Goal: Navigation & Orientation: Find specific page/section

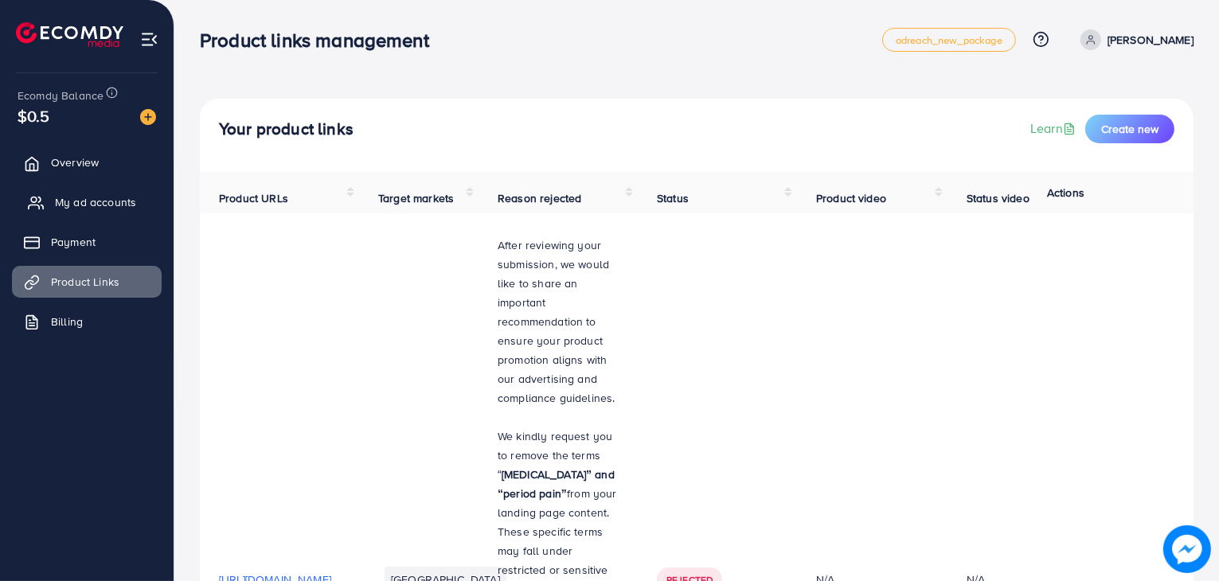
click at [112, 205] on span "My ad accounts" at bounding box center [95, 202] width 81 height 16
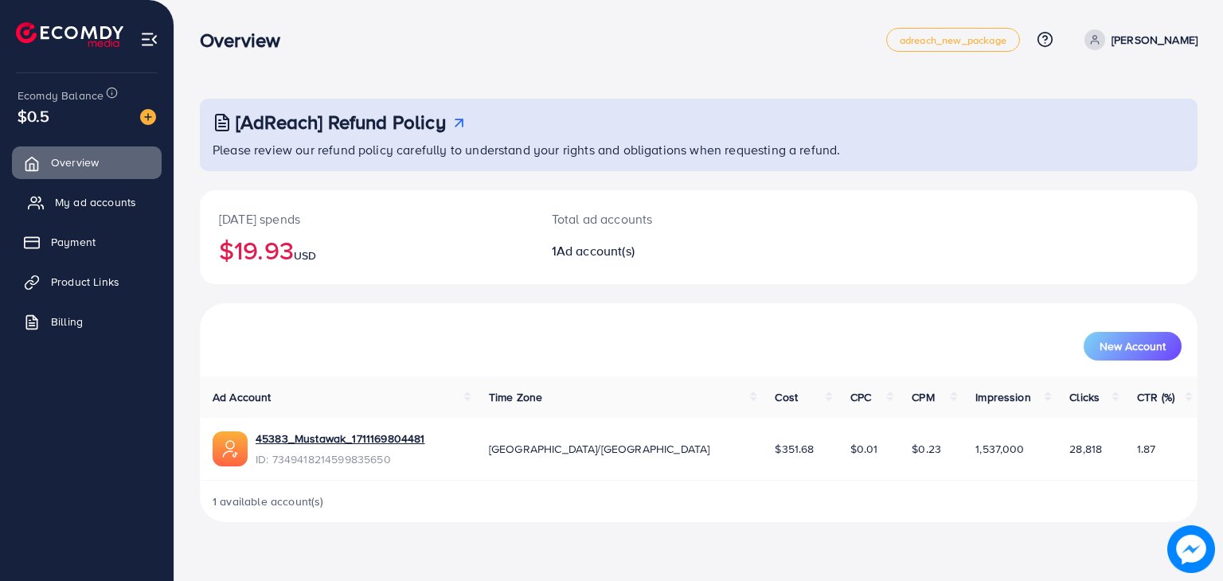
click at [87, 203] on span "My ad accounts" at bounding box center [95, 202] width 81 height 16
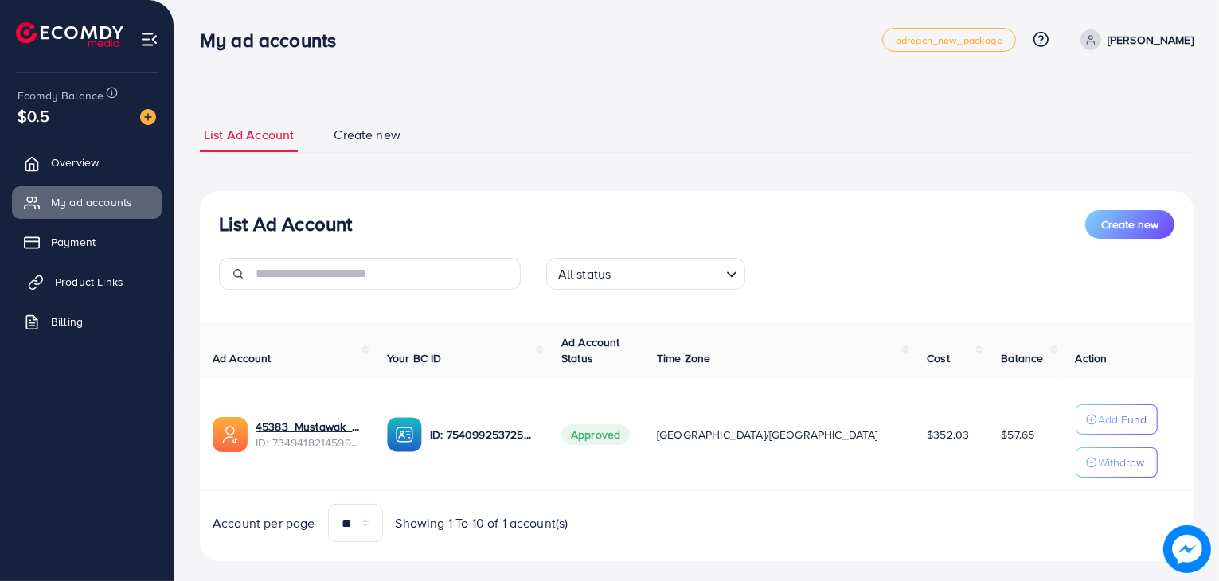
click at [65, 270] on link "Product Links" at bounding box center [87, 282] width 150 height 32
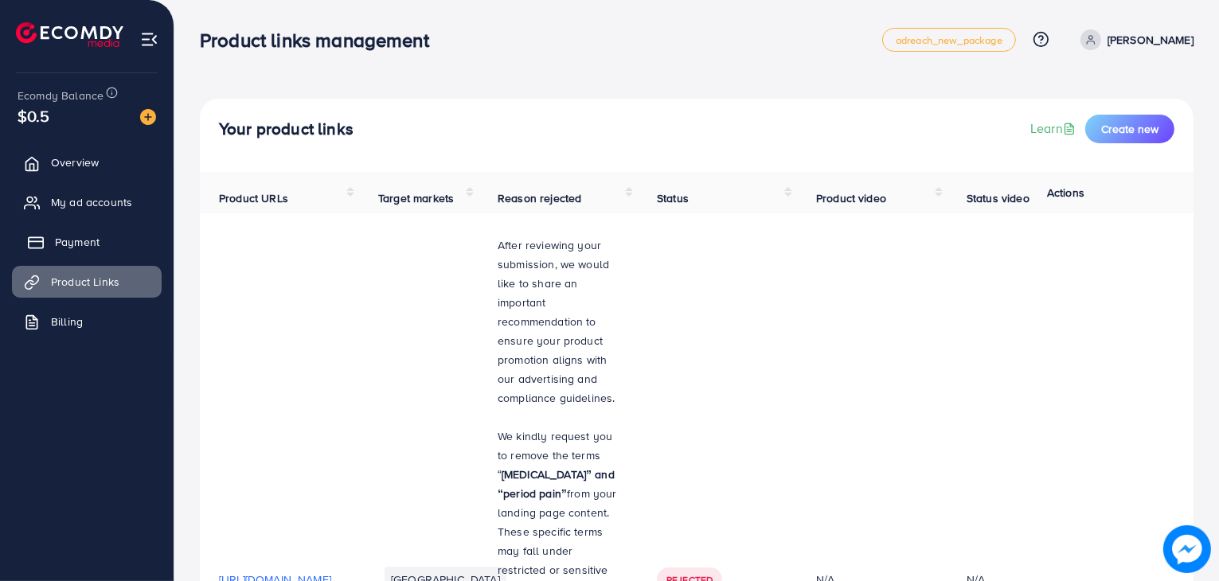
click at [83, 255] on link "Payment" at bounding box center [87, 242] width 150 height 32
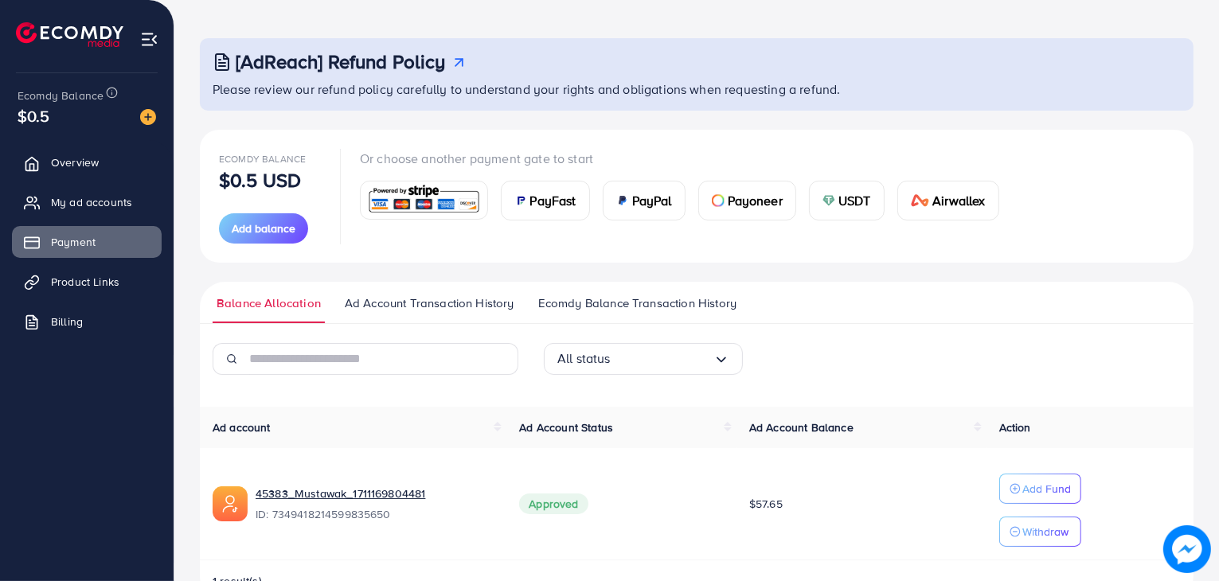
scroll to position [106, 0]
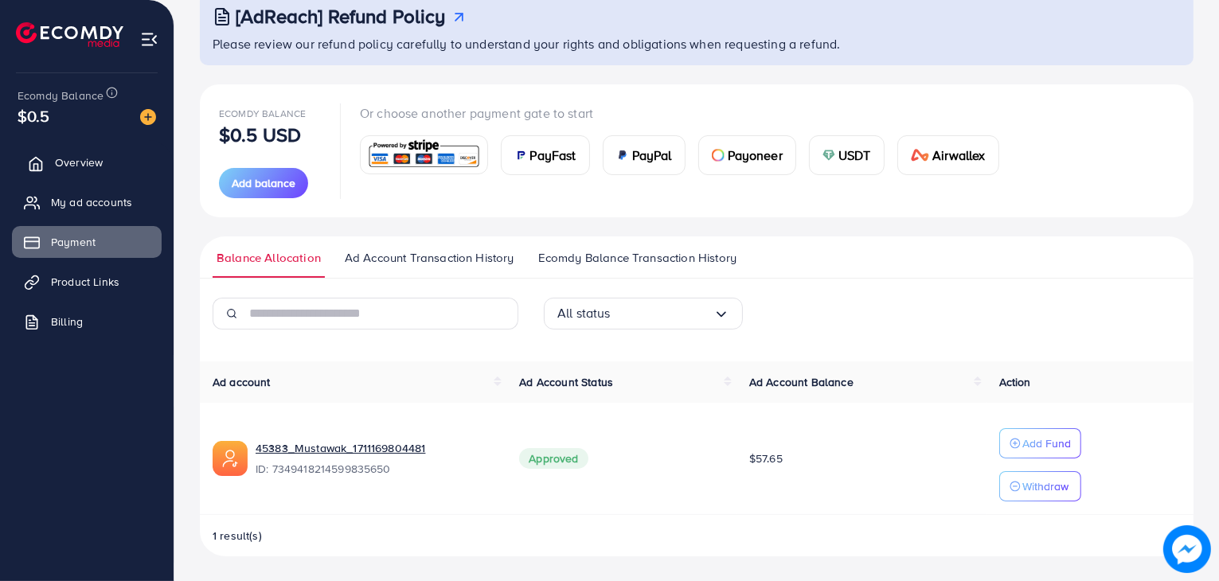
click at [53, 160] on link "Overview" at bounding box center [87, 163] width 150 height 32
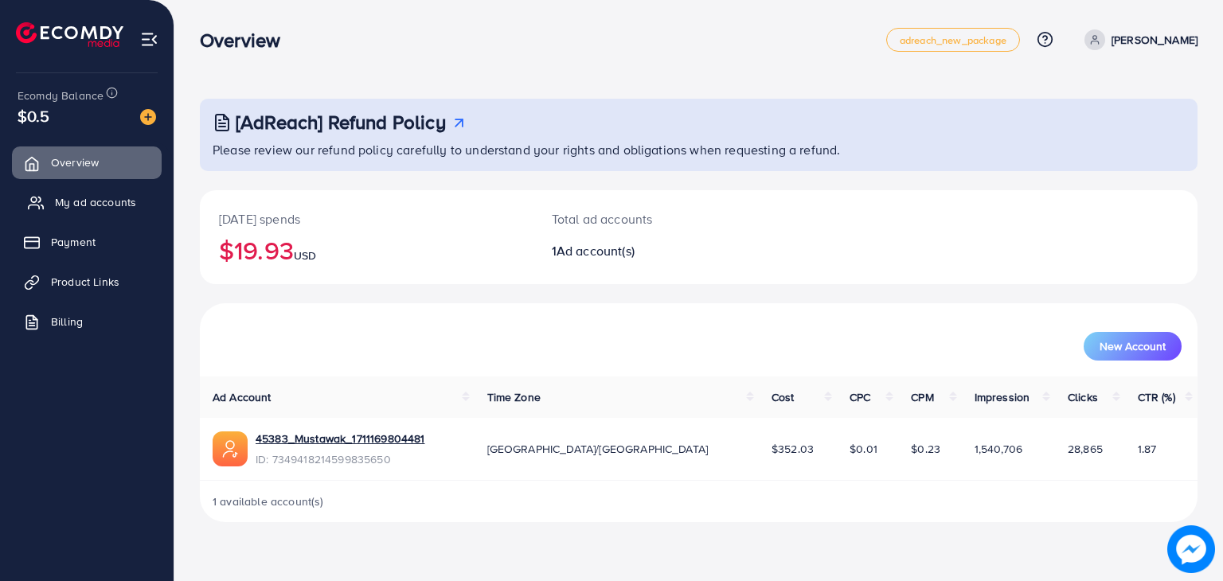
click at [48, 190] on link "My ad accounts" at bounding box center [87, 202] width 150 height 32
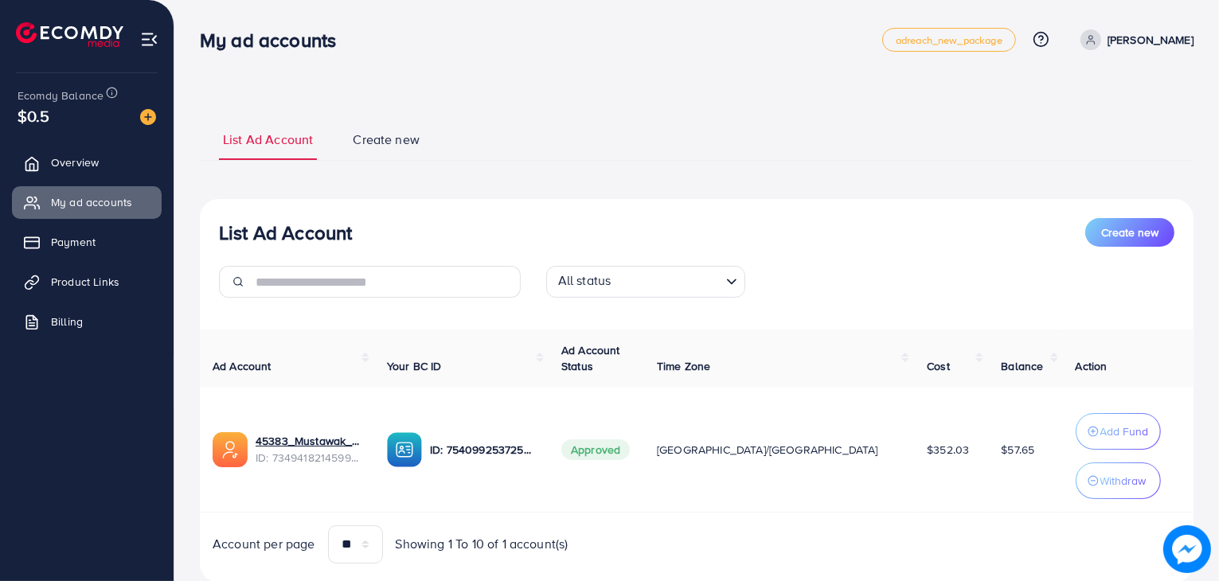
click at [54, 221] on ul "Overview My ad accounts Payment Product Links Billing" at bounding box center [87, 247] width 174 height 214
click at [61, 278] on span "Product Links" at bounding box center [89, 282] width 68 height 16
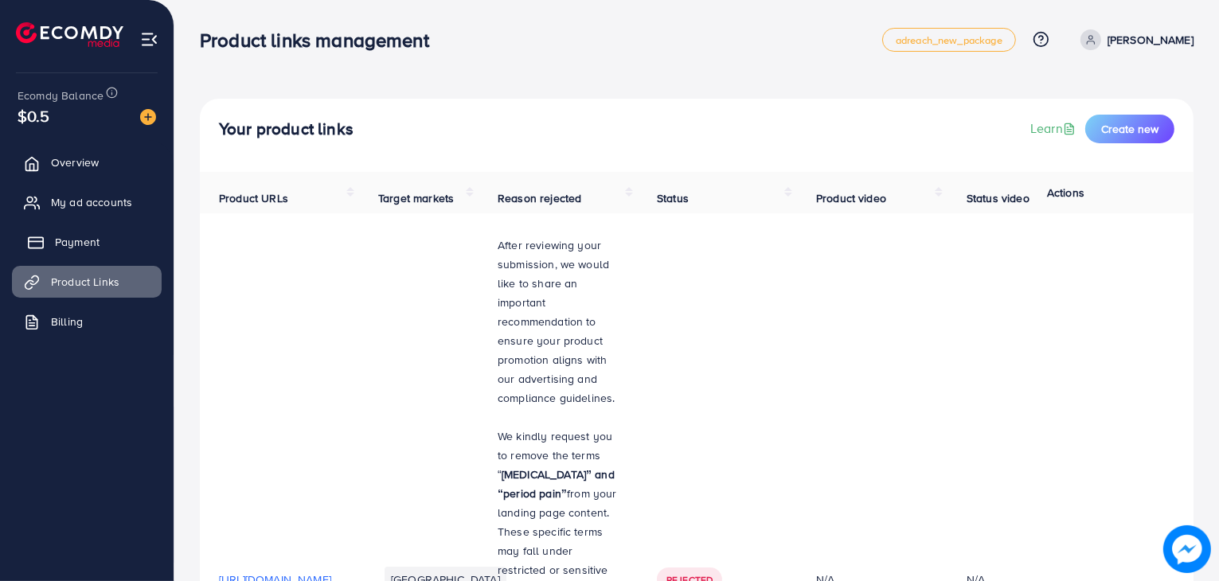
click at [76, 251] on link "Payment" at bounding box center [87, 242] width 150 height 32
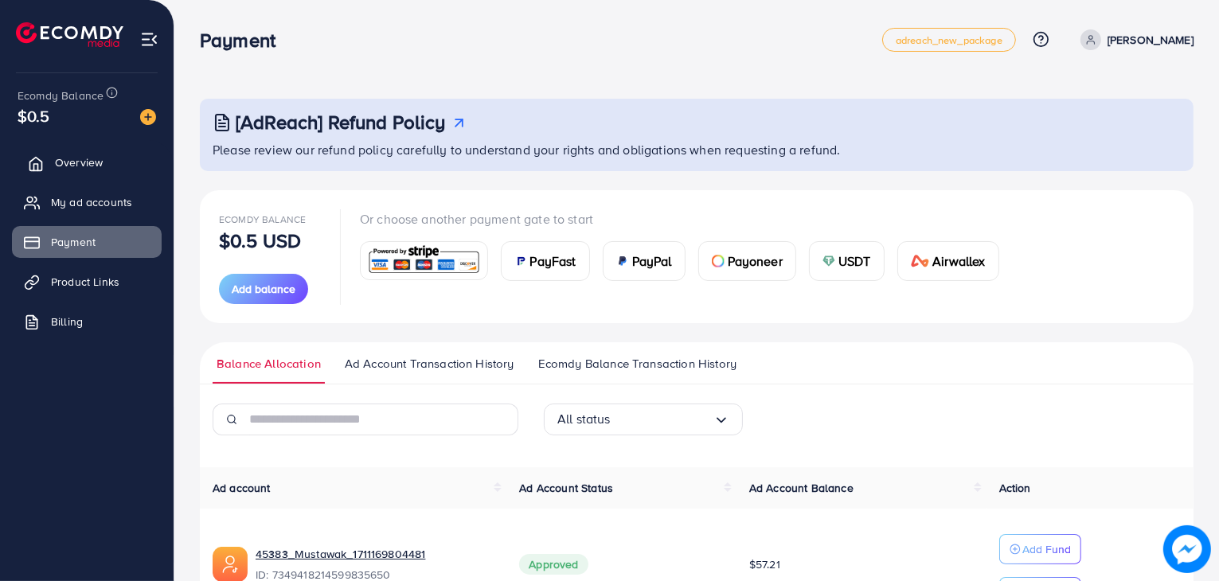
click at [69, 162] on span "Overview" at bounding box center [79, 162] width 48 height 16
